Goal: Navigation & Orientation: Find specific page/section

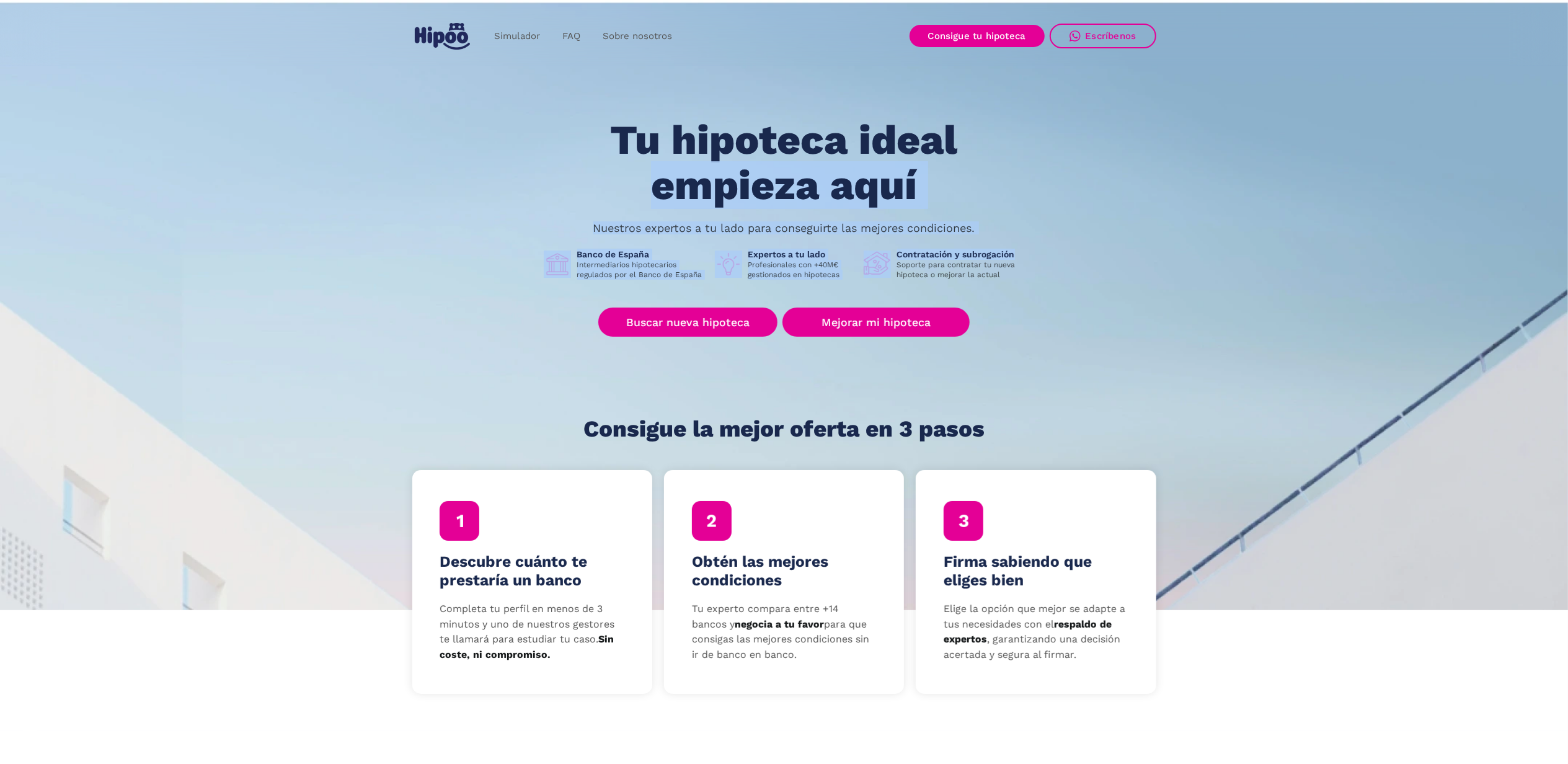
drag, startPoint x: 1567, startPoint y: 92, endPoint x: 1558, endPoint y: 189, distance: 97.4
click at [1558, 189] on section "Tu hipoteca ideal empieza aquí Nuestros expertos a tu lado para conseguirte las…" at bounding box center [784, 304] width 1568 height 611
click at [980, 32] on link "Consigue tu hipoteca" at bounding box center [977, 36] width 135 height 22
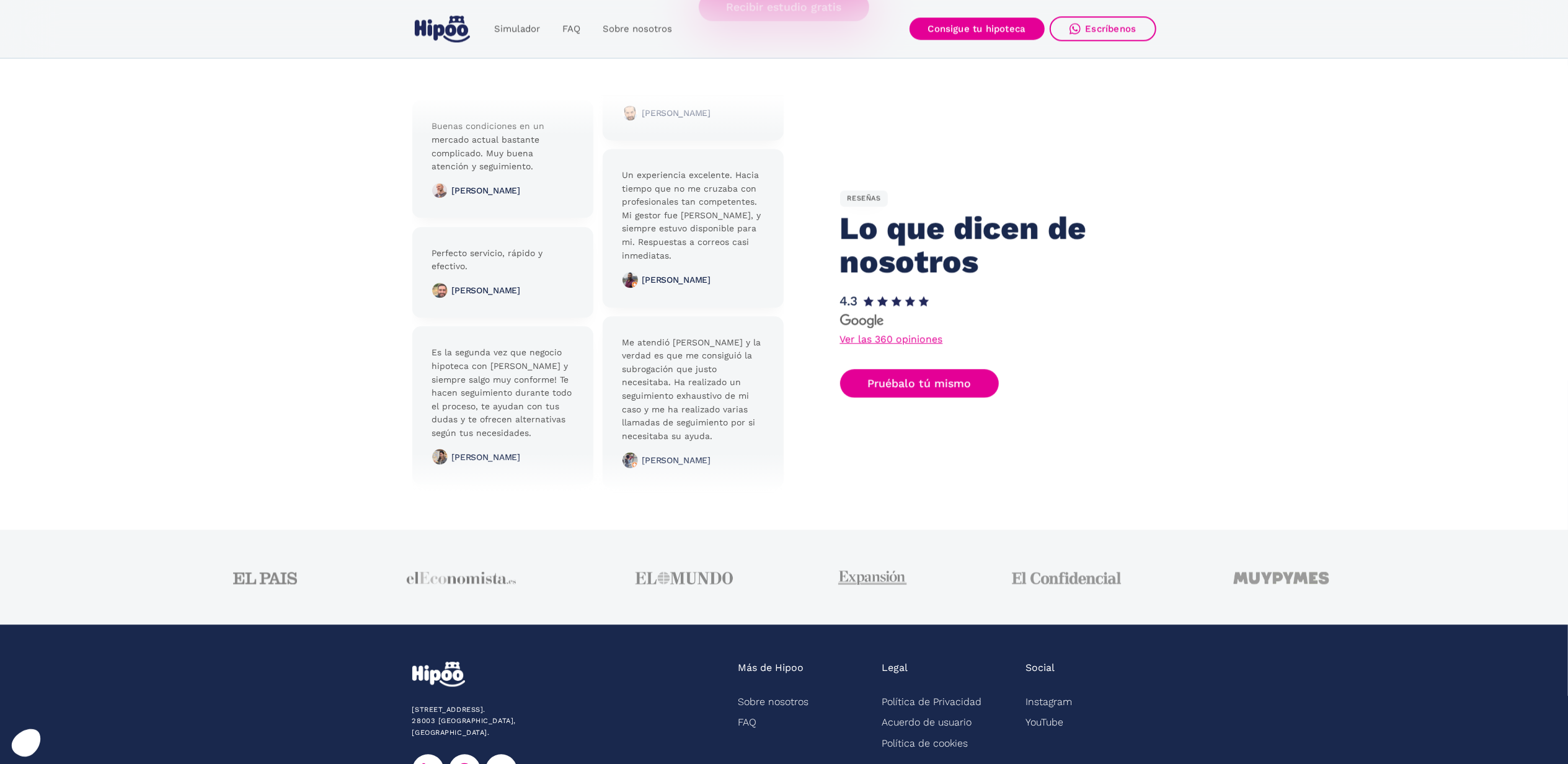
scroll to position [2775, 0]
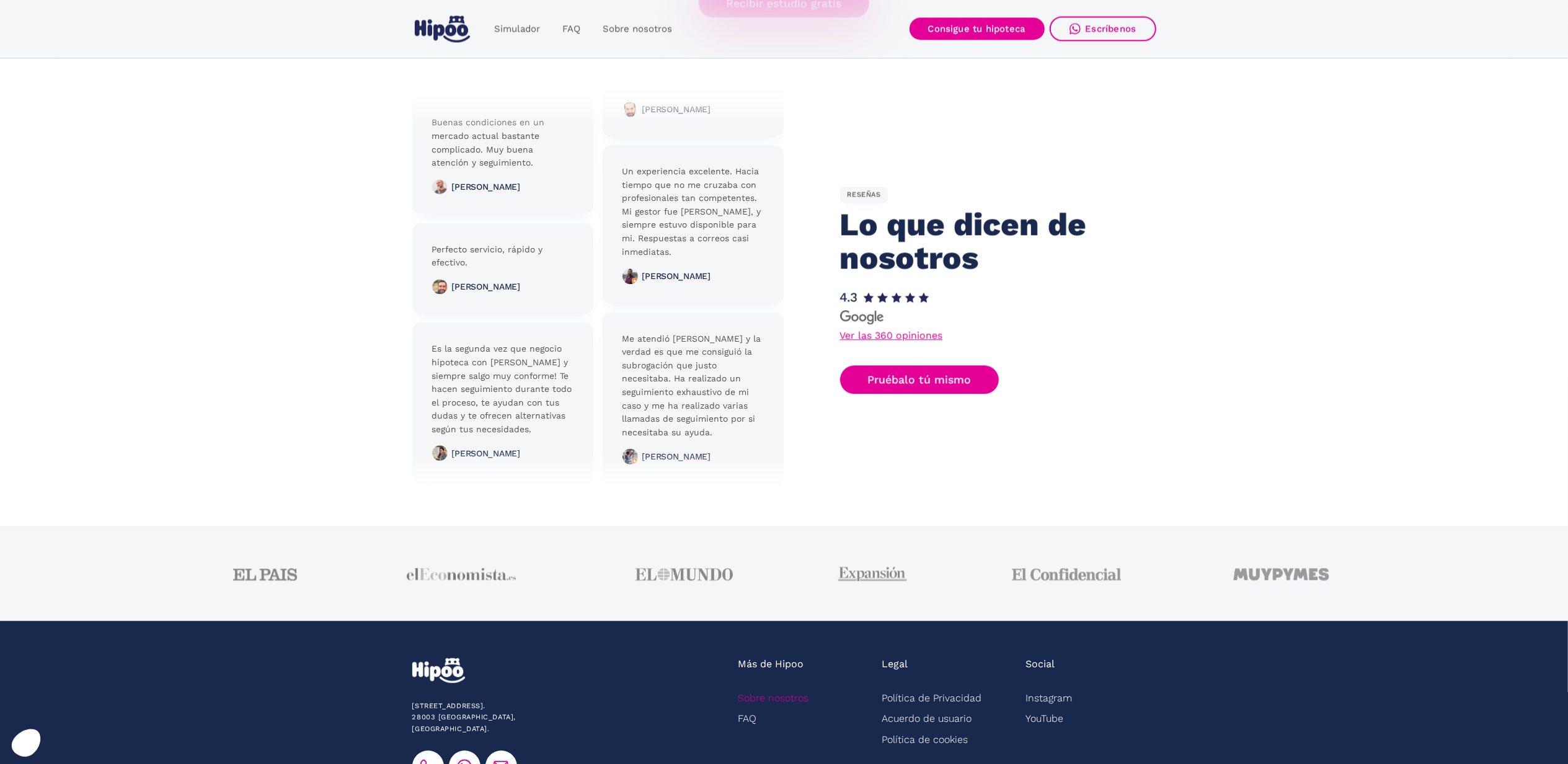
click at [776, 696] on link "Sobre nosotros" at bounding box center [773, 698] width 71 height 20
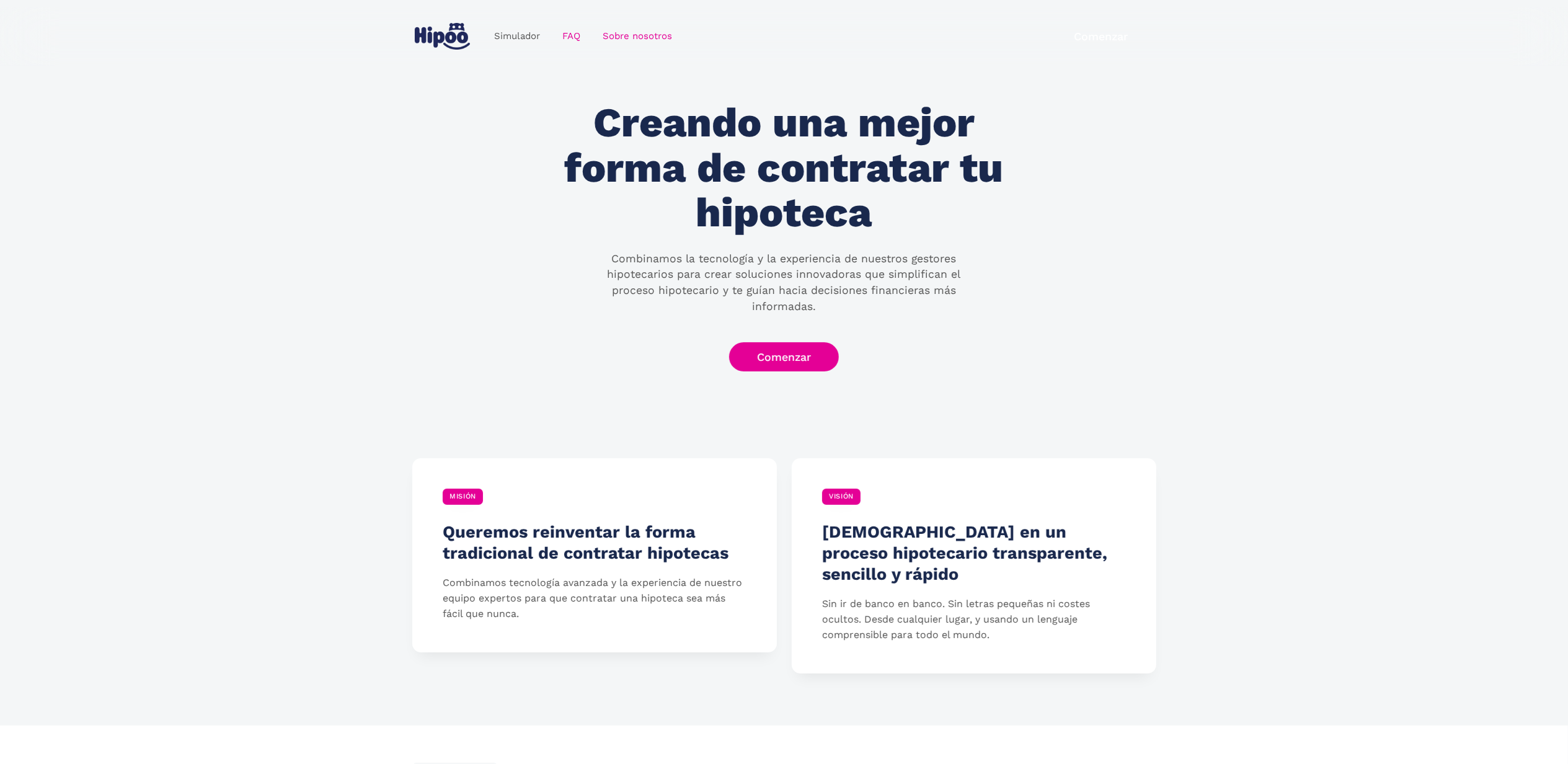
click at [571, 33] on link "FAQ" at bounding box center [571, 36] width 40 height 24
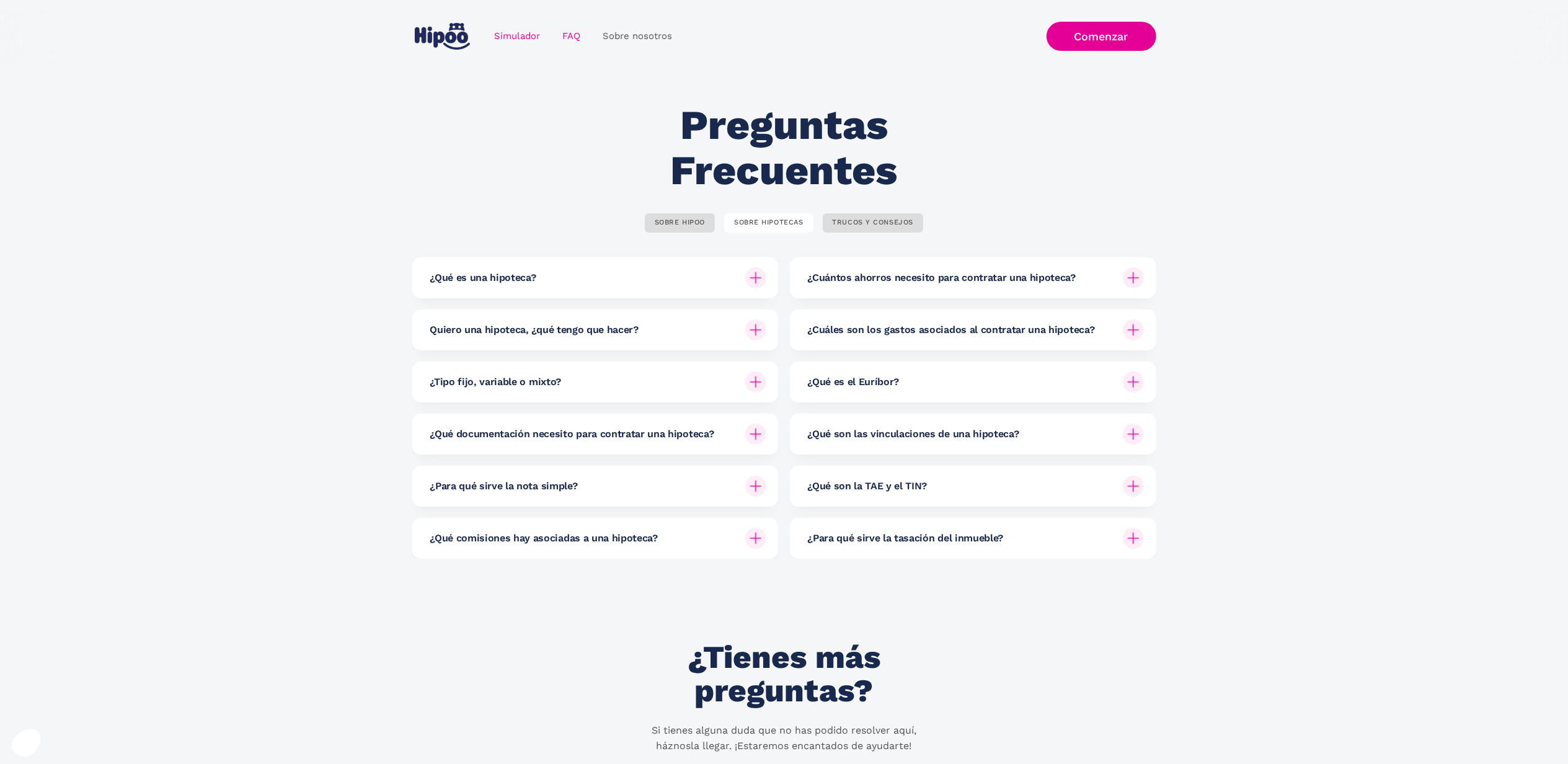
click at [500, 28] on link "Simulador" at bounding box center [517, 36] width 68 height 24
